Goal: Find specific page/section: Find specific page/section

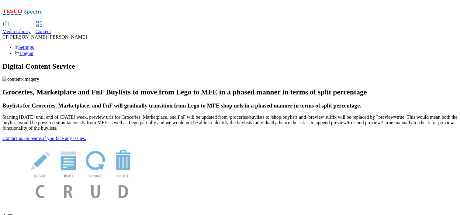
click at [30, 8] on icon at bounding box center [22, 14] width 40 height 13
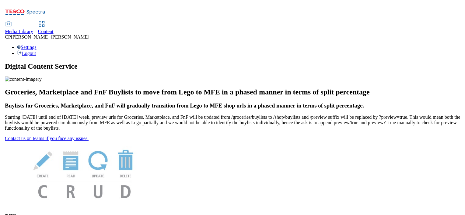
scroll to position [36, 0]
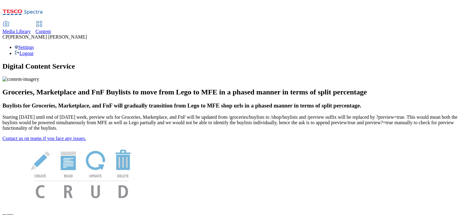
click at [51, 22] on link "Content" at bounding box center [44, 28] width 16 height 13
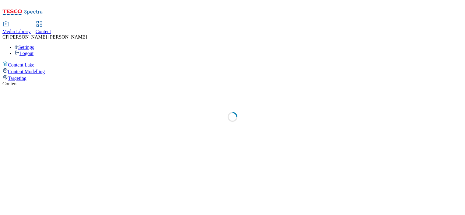
select select "ghs-[GEOGRAPHIC_DATA]"
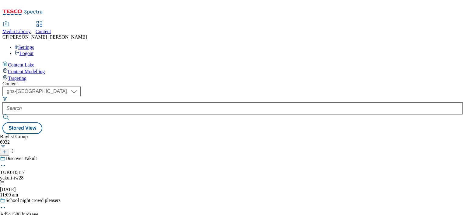
click at [95, 175] on div "yakult-tw28" at bounding box center [47, 177] width 95 height 5
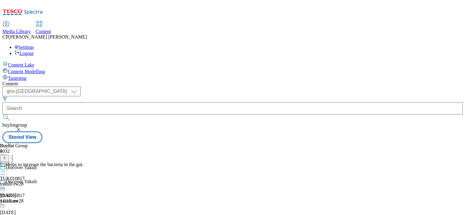
click at [84, 181] on div "yakult-tw28" at bounding box center [42, 183] width 84 height 5
click at [5, 162] on span at bounding box center [5, 165] width 0 height 7
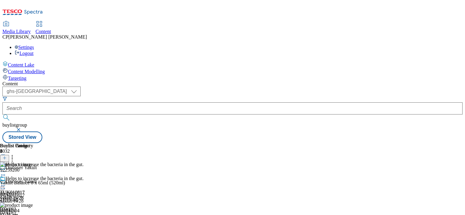
scroll to position [24, 0]
click at [40, 12] on icon at bounding box center [22, 14] width 40 height 13
